Goal: Obtain resource: Download file/media

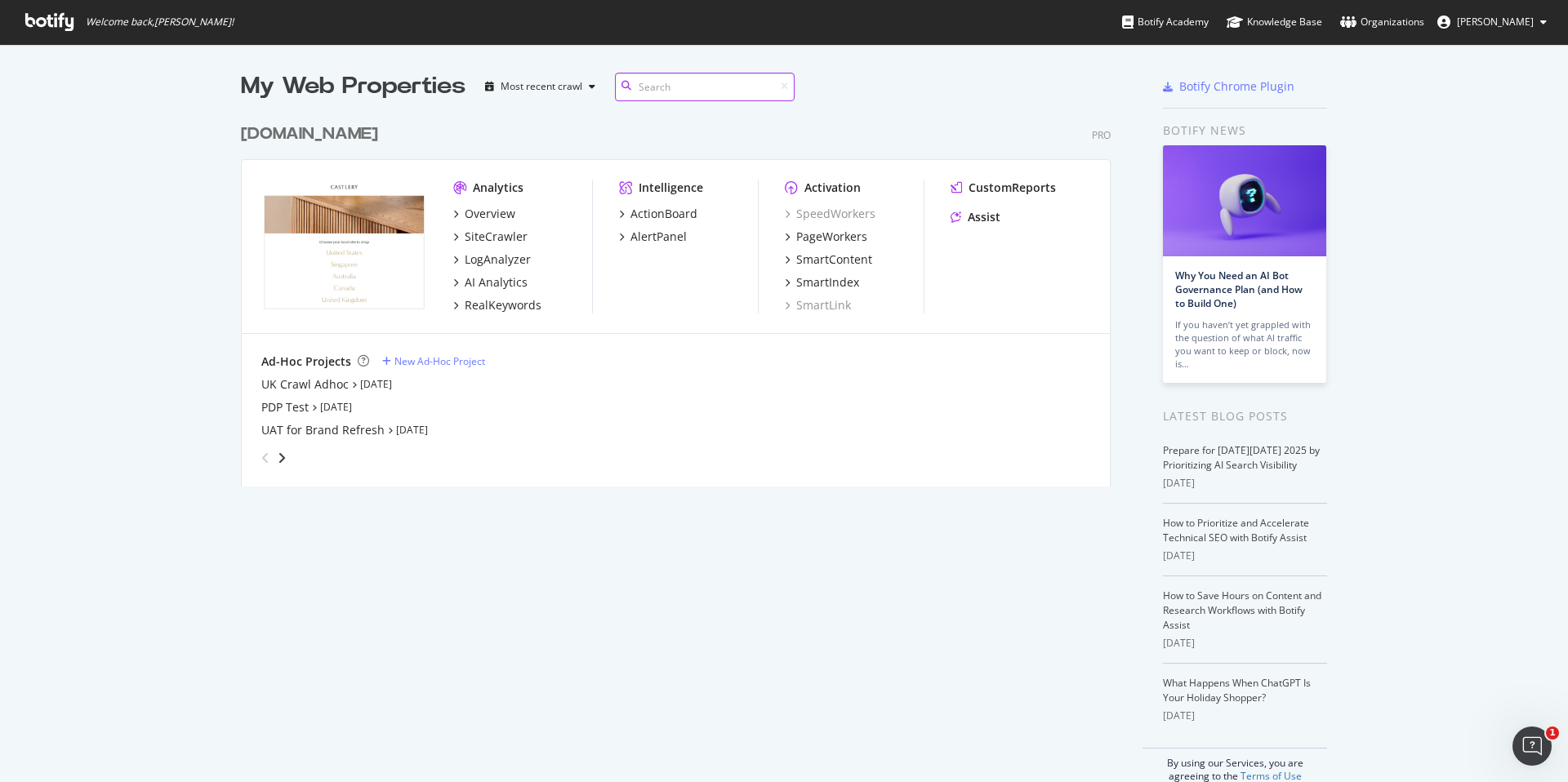
scroll to position [782, 1568]
click at [499, 214] on div "Overview" at bounding box center [489, 214] width 51 height 17
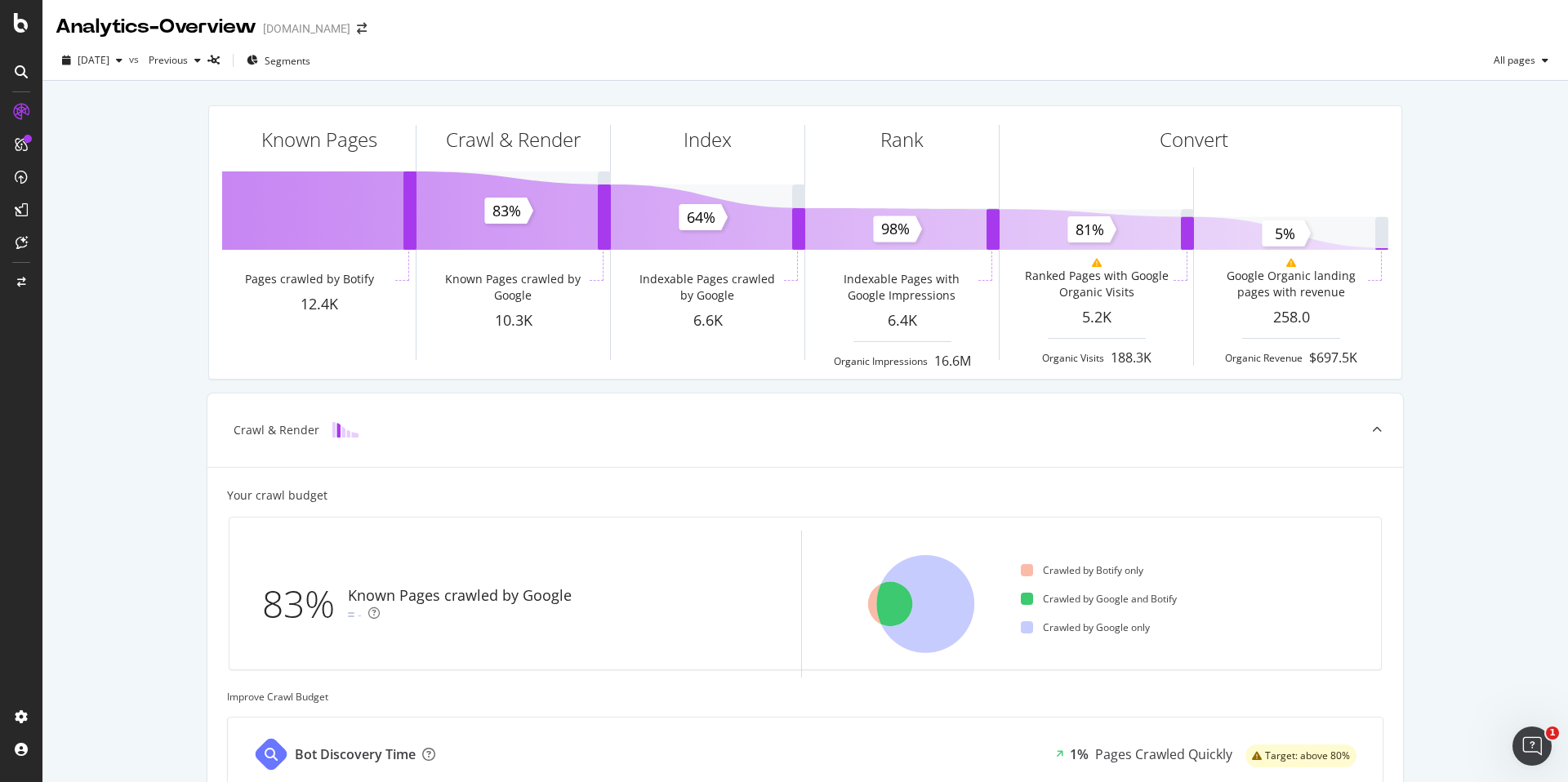
click at [22, 119] on icon at bounding box center [22, 112] width 17 height 17
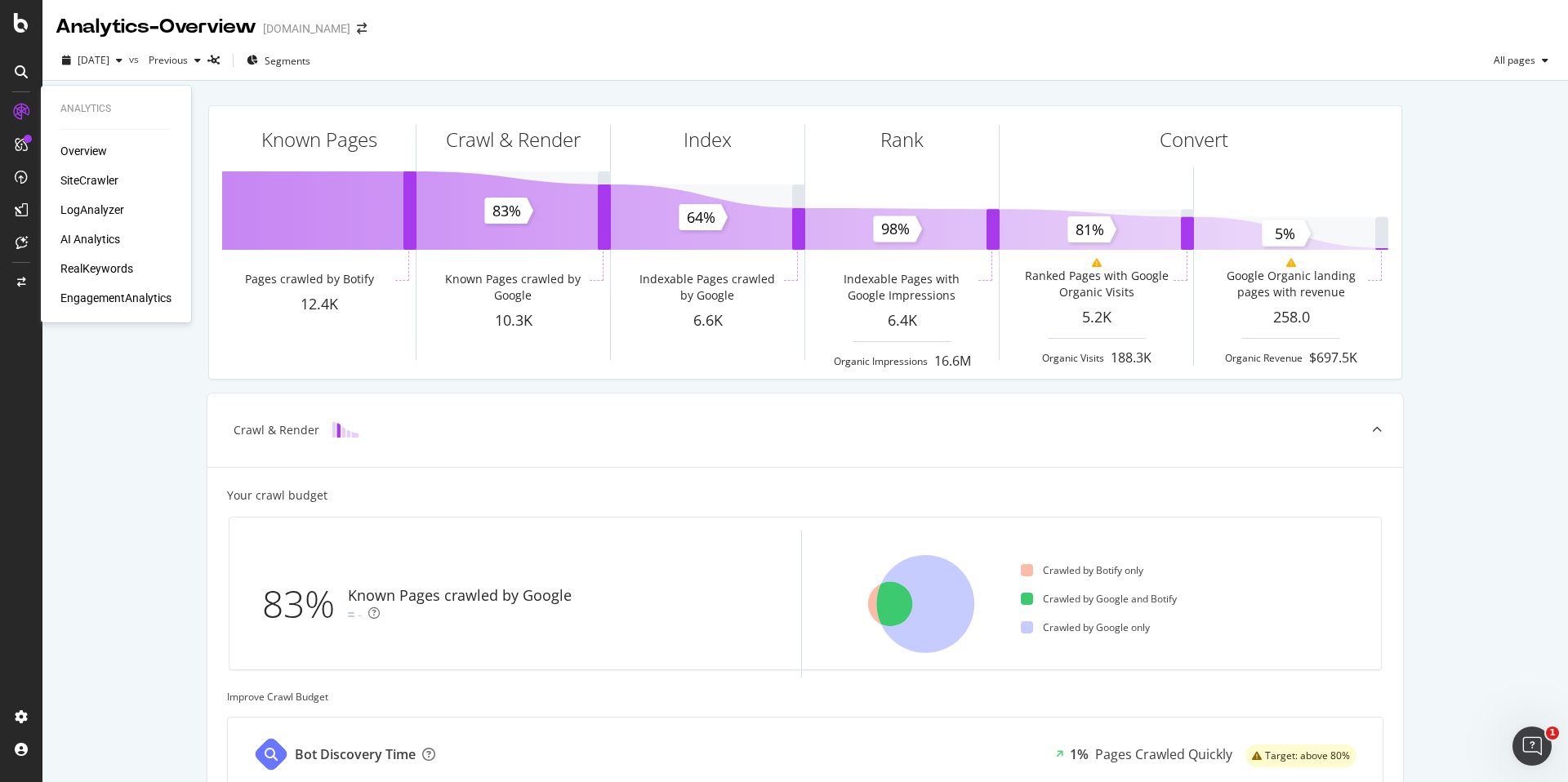
click at [90, 148] on div "Overview" at bounding box center [84, 151] width 46 height 17
click at [118, 240] on div "AI Analytics" at bounding box center [90, 240] width 60 height 17
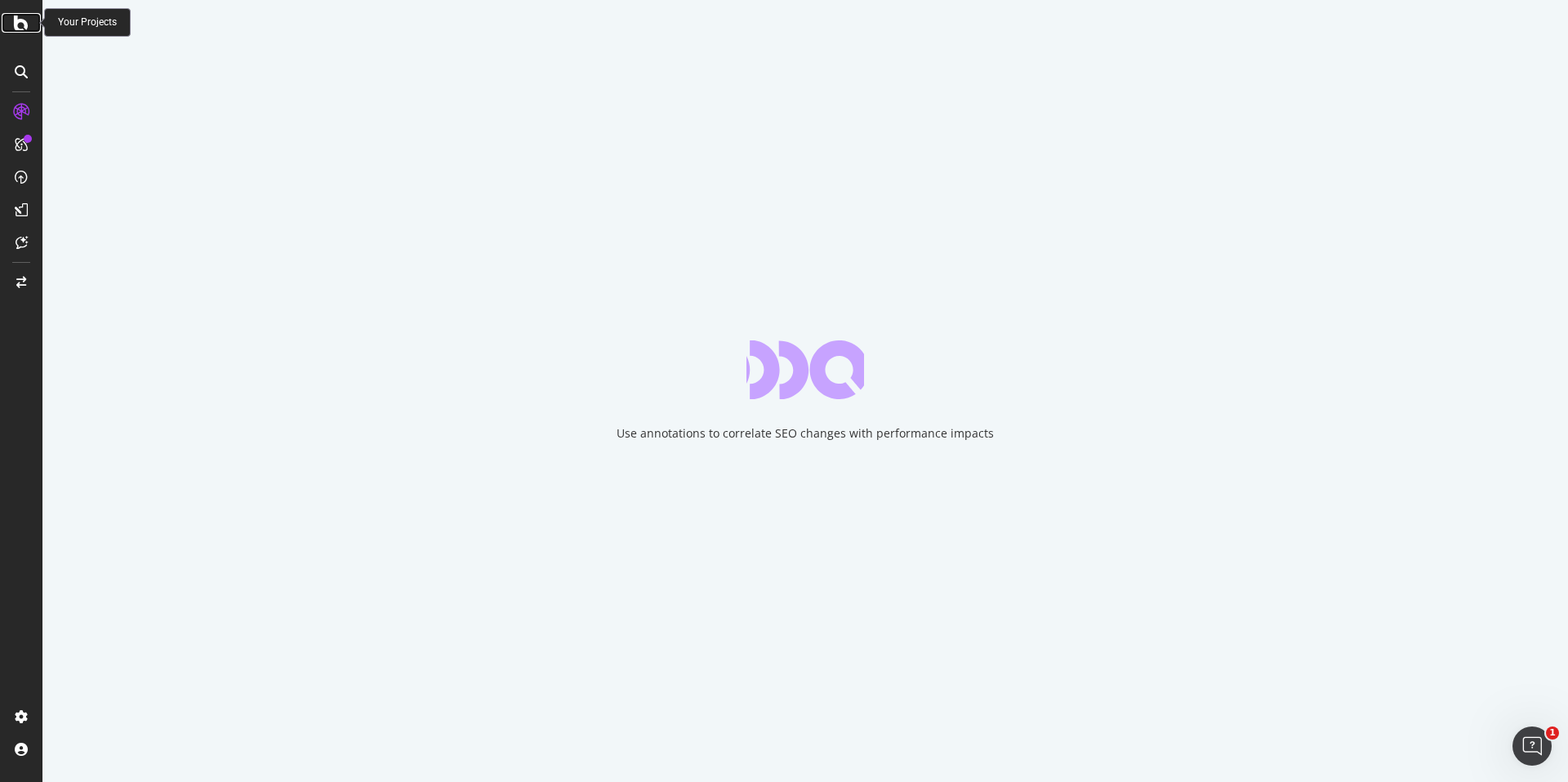
click at [23, 29] on icon at bounding box center [22, 23] width 15 height 20
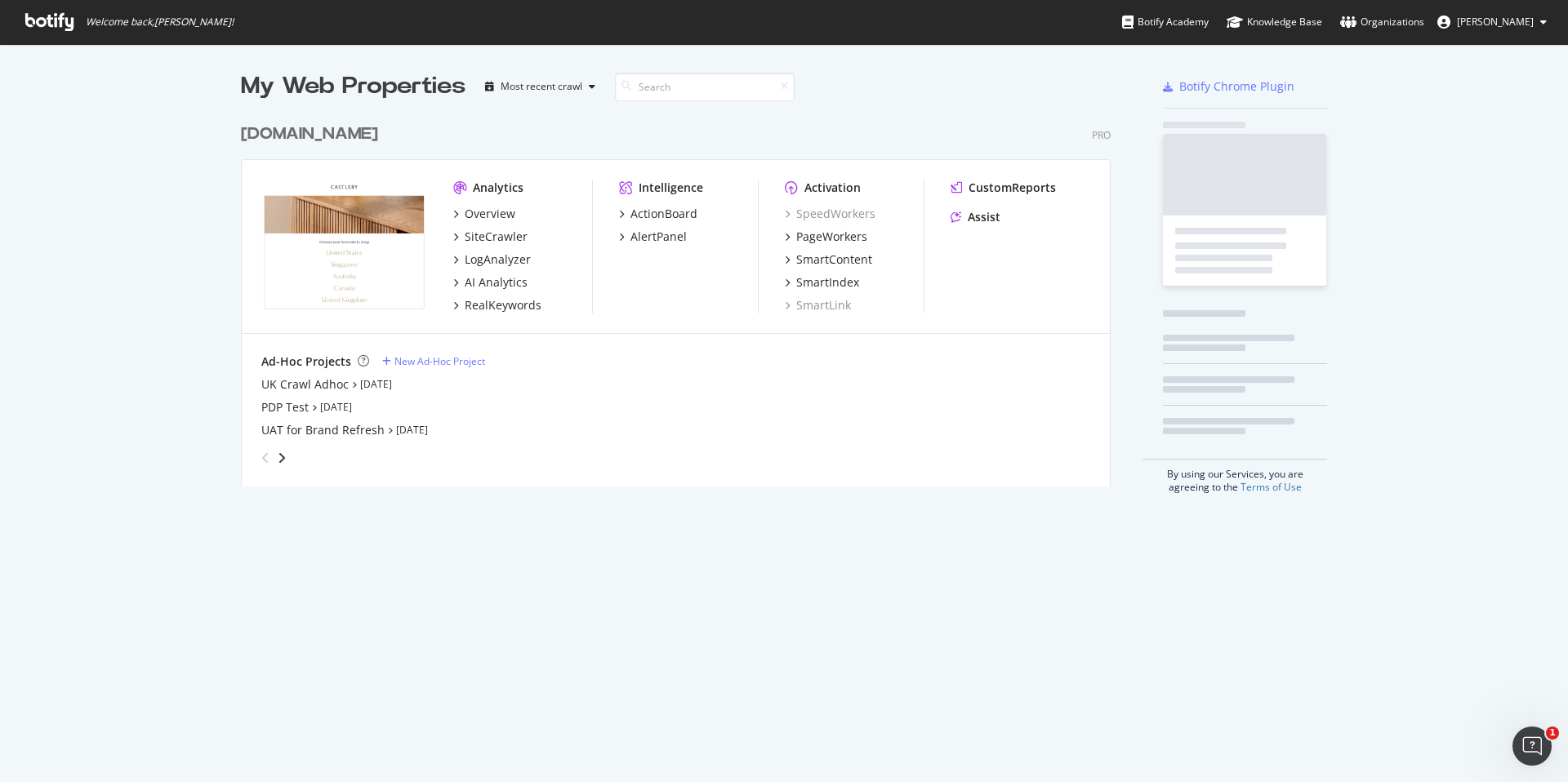
scroll to position [782, 1568]
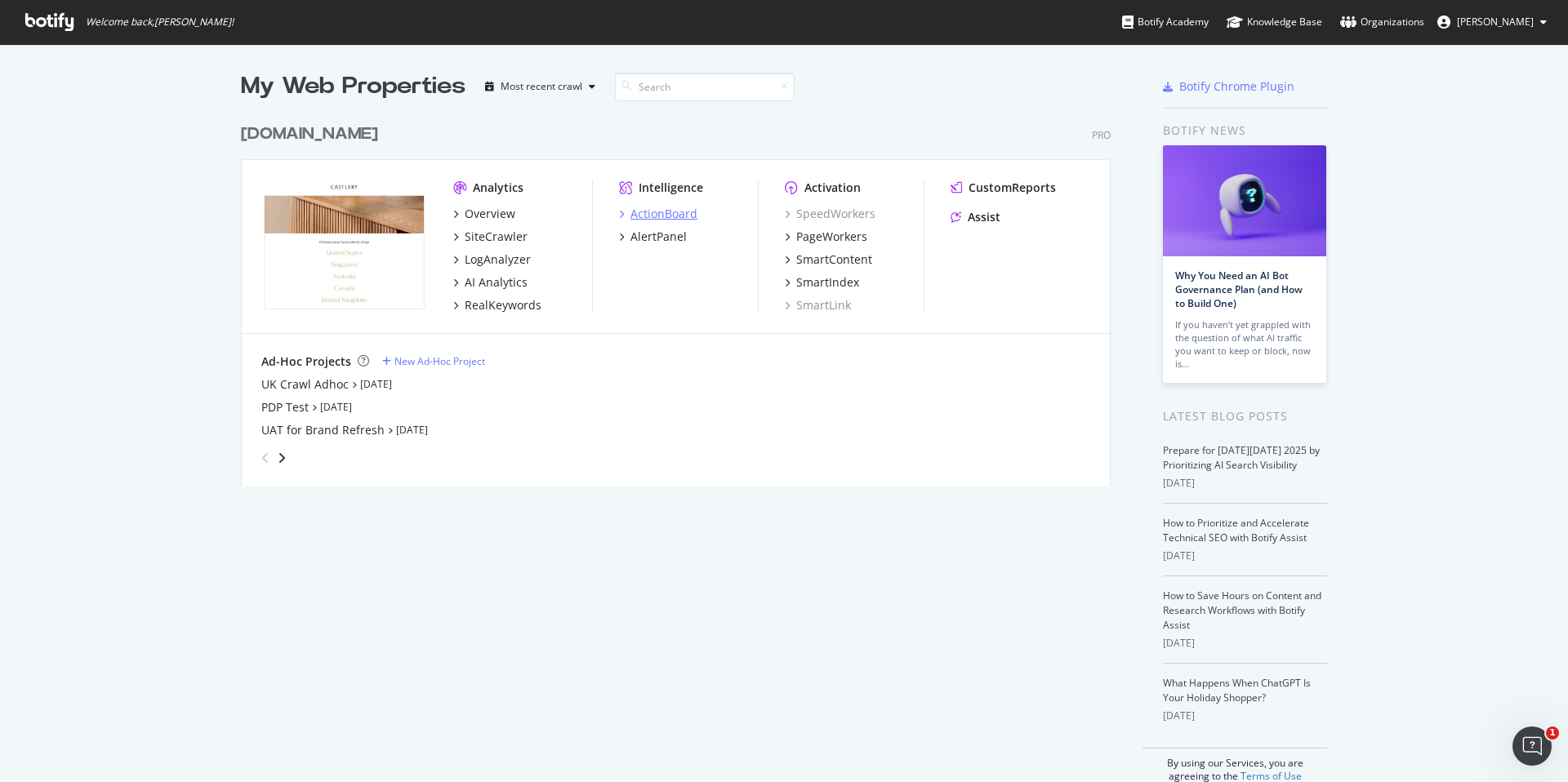
click at [679, 212] on div "ActionBoard" at bounding box center [664, 214] width 67 height 17
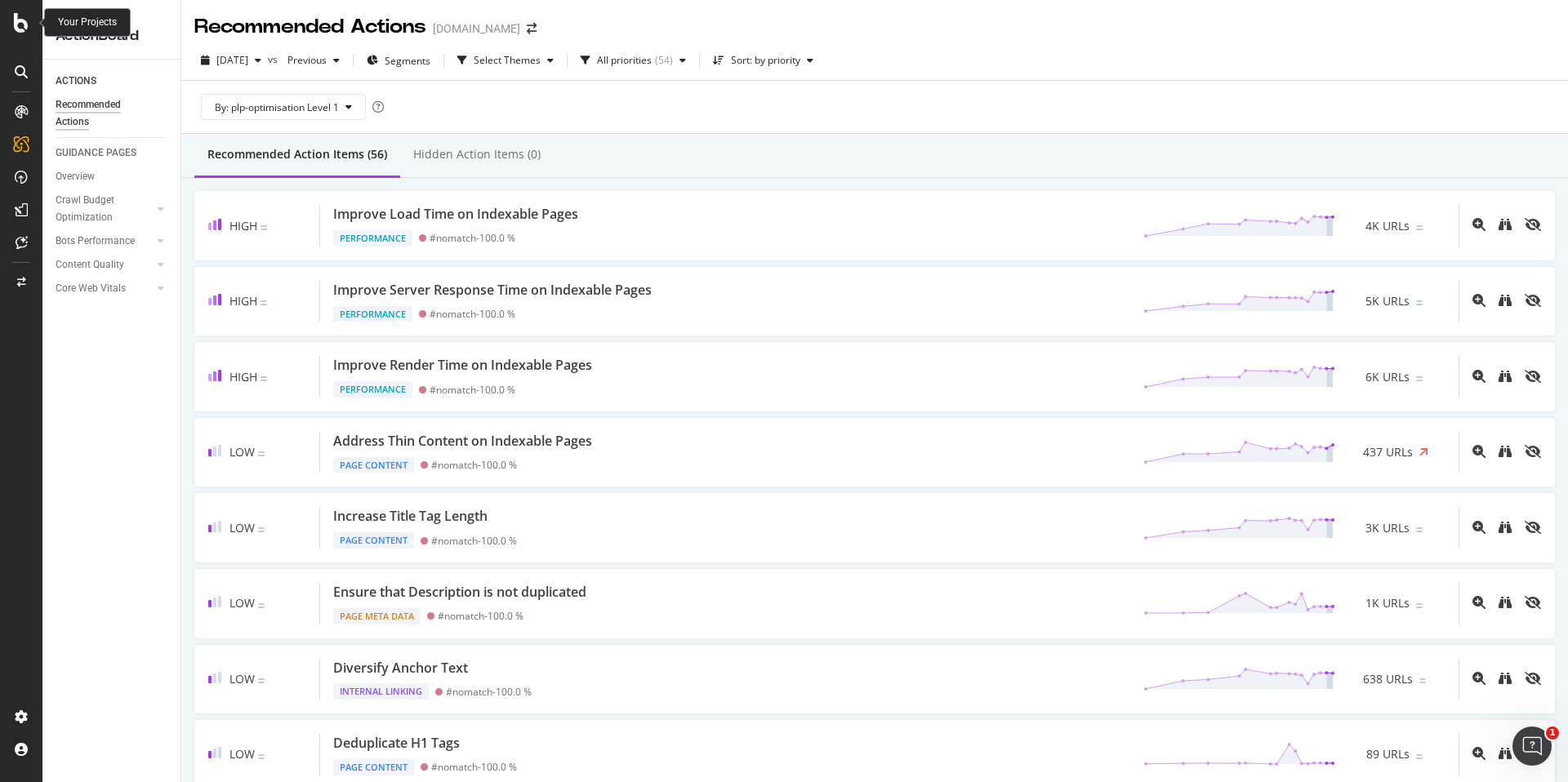
click at [15, 23] on icon at bounding box center [22, 23] width 15 height 20
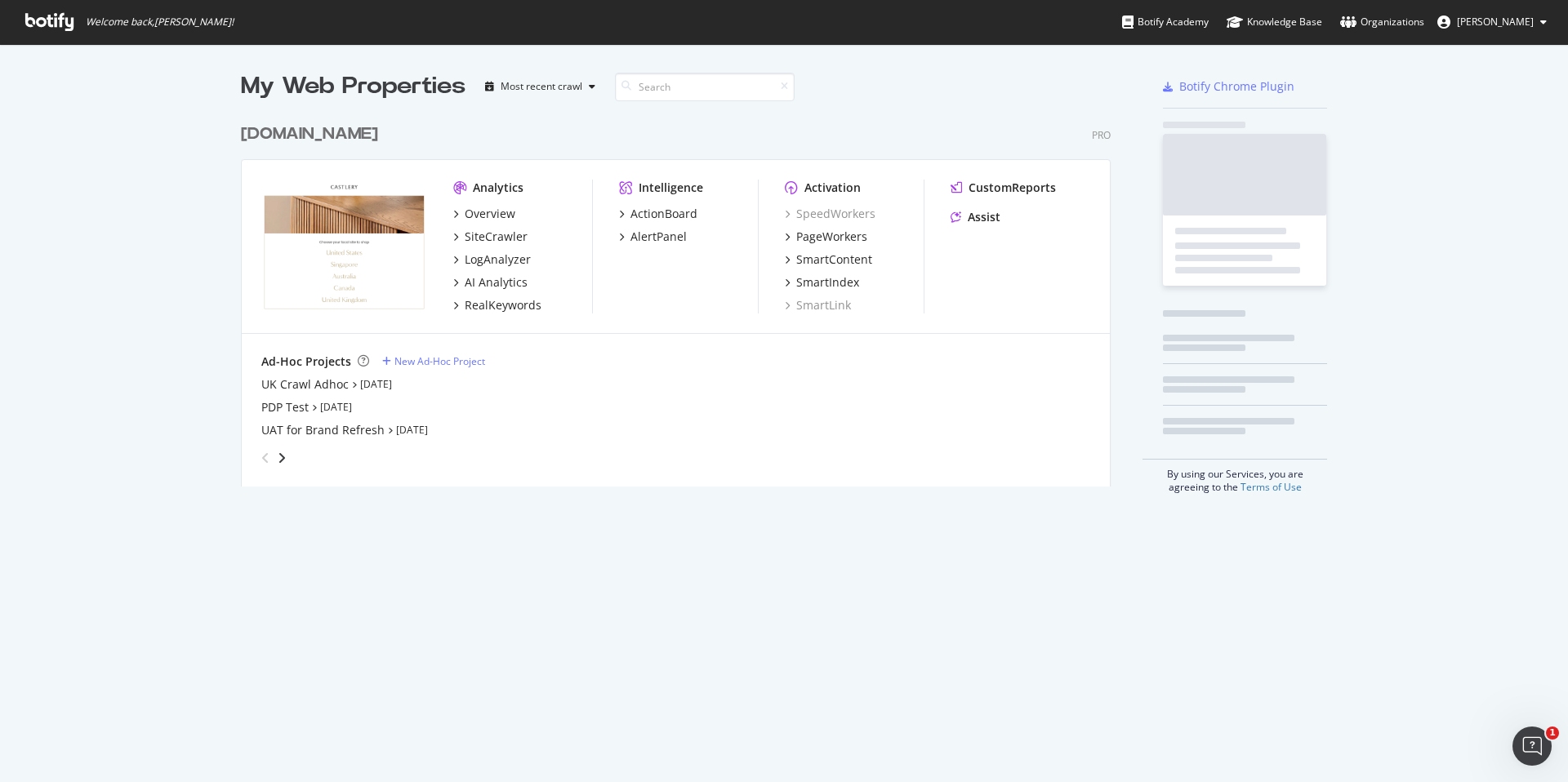
scroll to position [782, 1568]
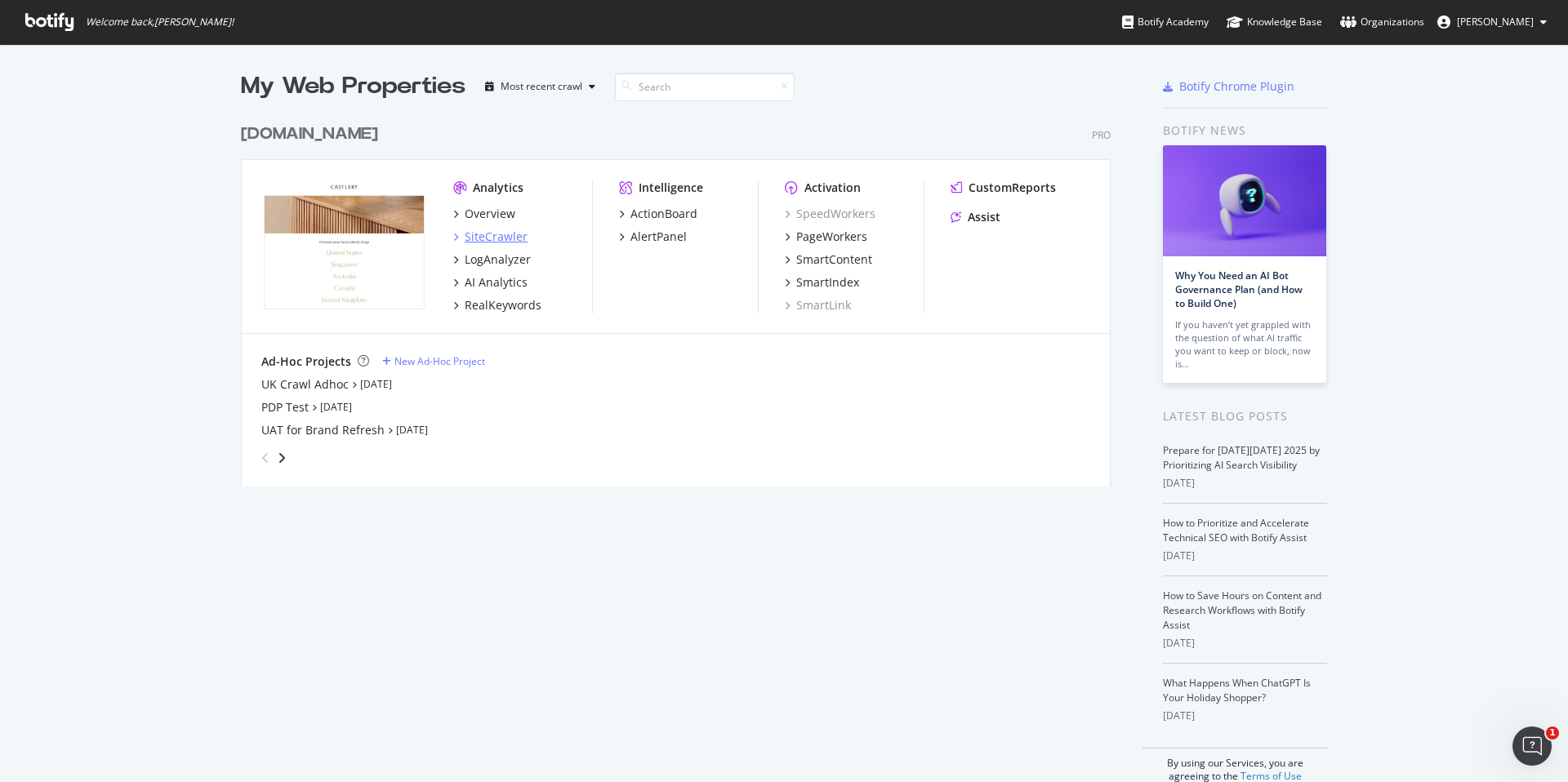
click at [507, 235] on div "SiteCrawler" at bounding box center [496, 237] width 63 height 17
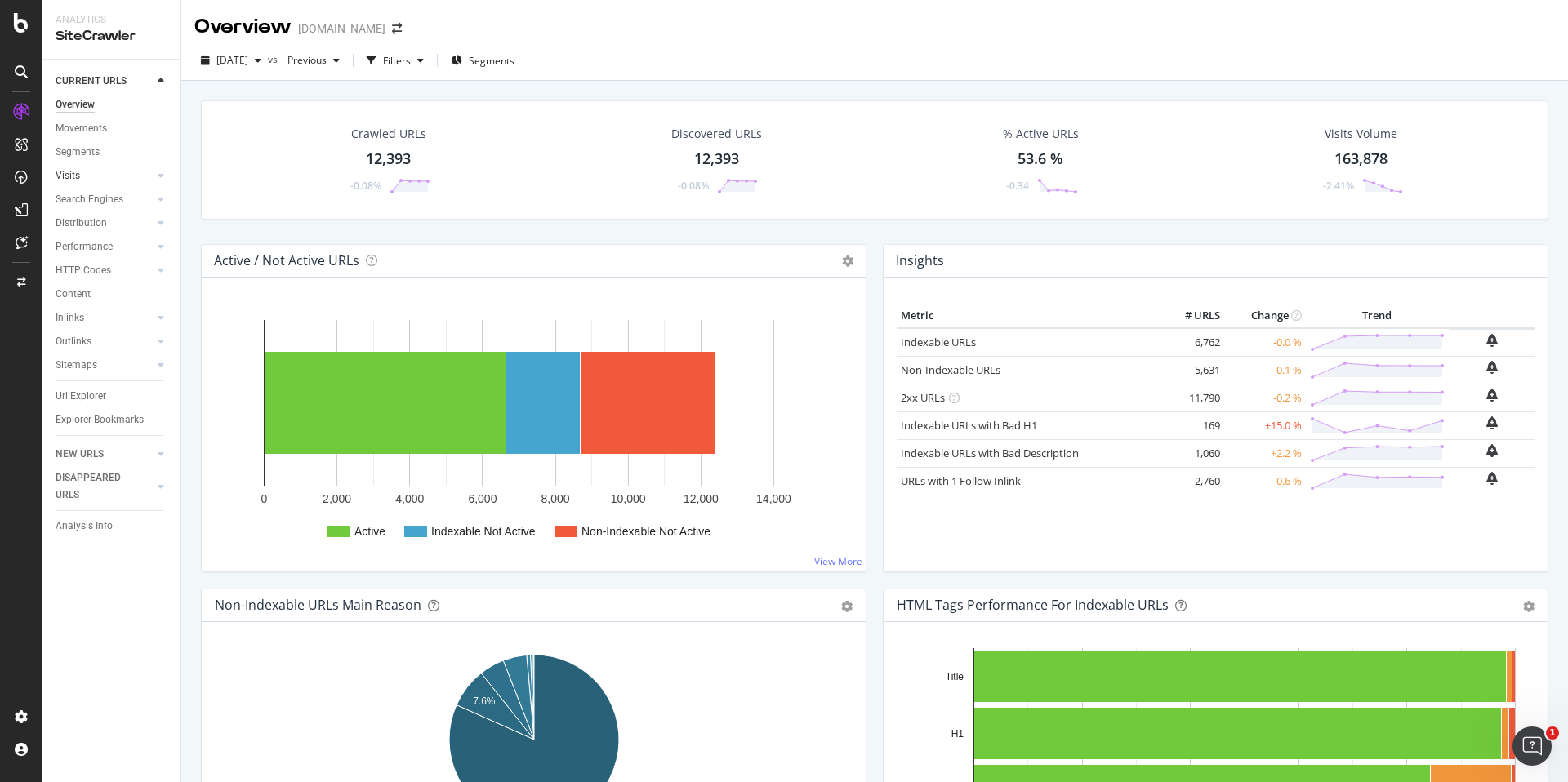
click at [141, 170] on div at bounding box center [144, 176] width 17 height 17
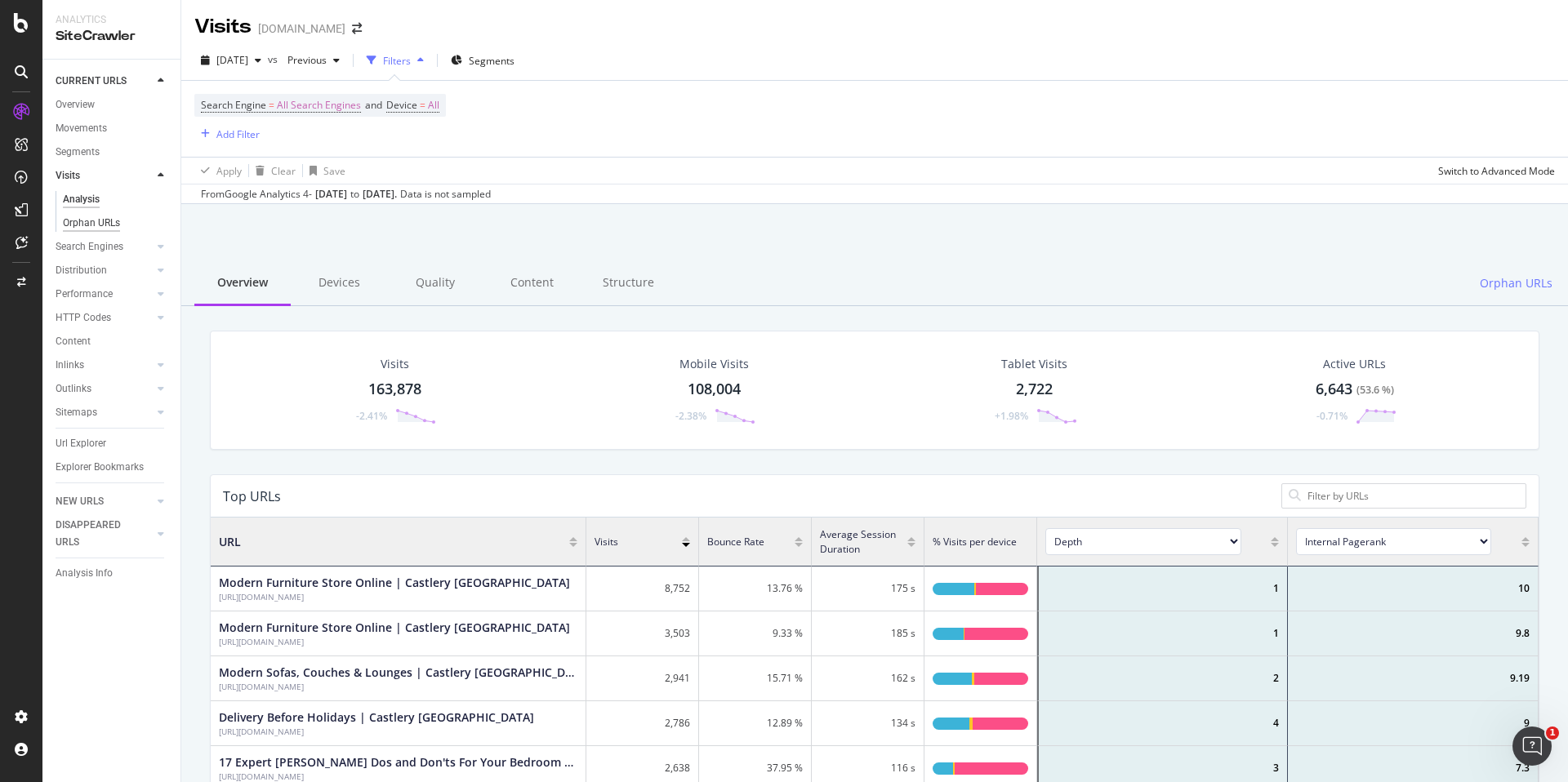
scroll to position [489, 1327]
click at [111, 222] on div "Orphan URLs" at bounding box center [91, 223] width 57 height 17
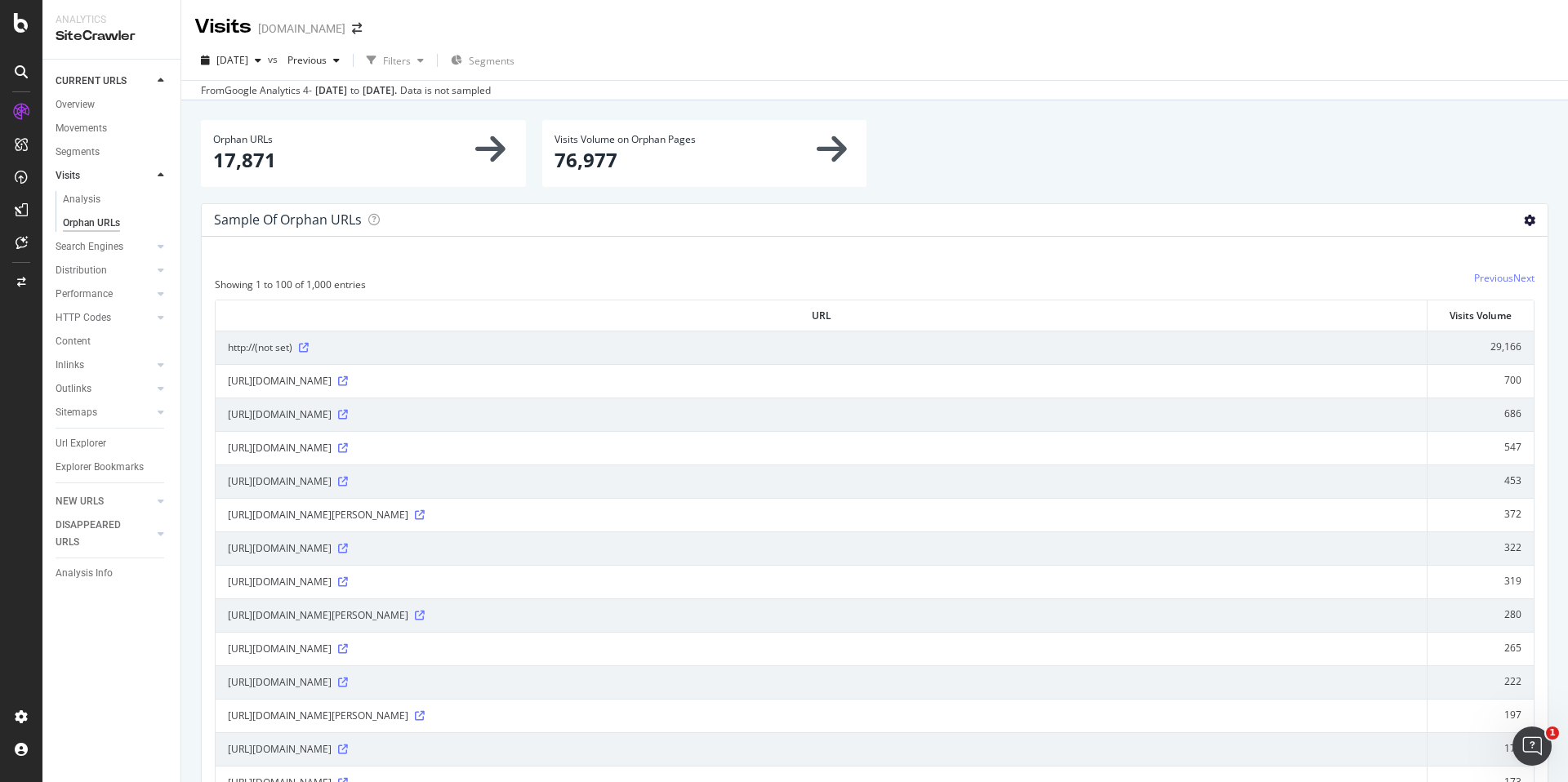
click at [1524, 221] on icon at bounding box center [1529, 221] width 12 height 12
click at [1457, 312] on span "Export as CSV" at bounding box center [1481, 309] width 130 height 22
